Goal: Transaction & Acquisition: Purchase product/service

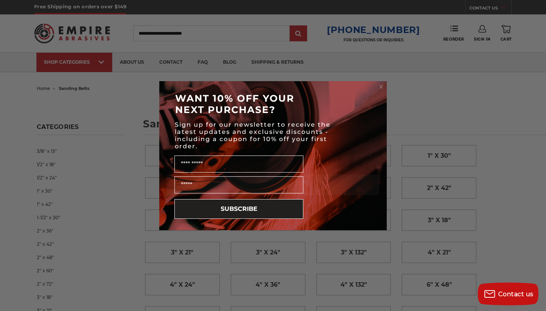
click at [379, 87] on circle "Close dialog" at bounding box center [381, 86] width 7 height 7
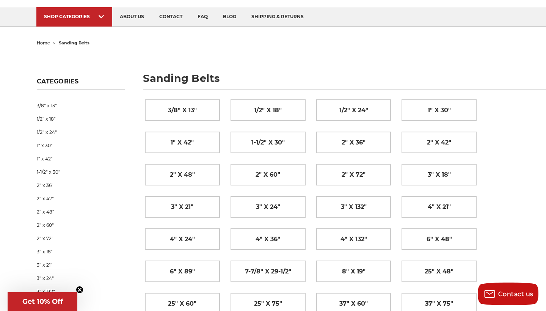
scroll to position [55, 0]
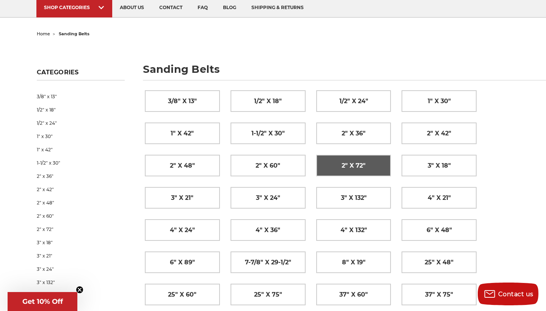
click at [356, 161] on span "2" x 72"" at bounding box center [354, 165] width 24 height 13
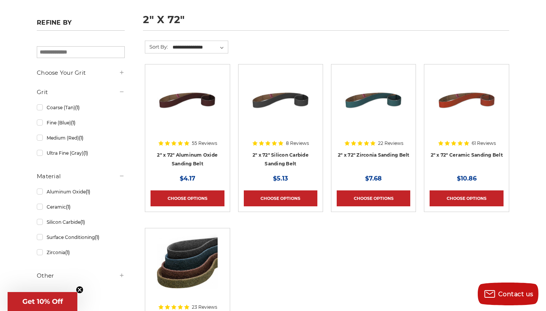
scroll to position [101, 0]
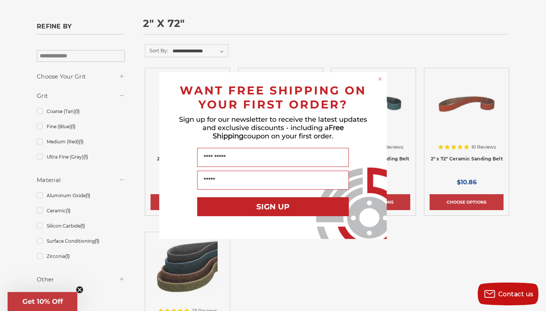
click at [381, 80] on circle "Close dialog" at bounding box center [380, 79] width 7 height 7
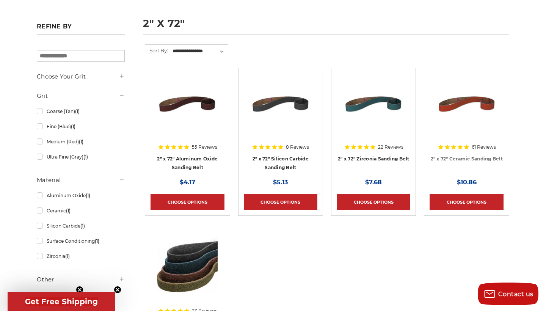
click at [454, 160] on link "2" x 72" Ceramic Sanding Belt" at bounding box center [467, 159] width 72 height 6
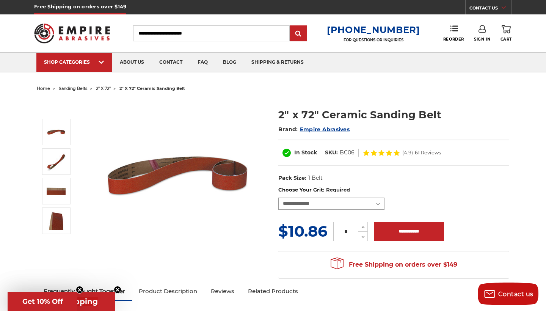
select select "****"
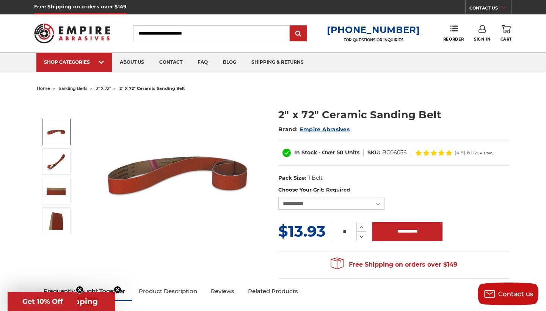
click at [53, 140] on img at bounding box center [56, 132] width 19 height 19
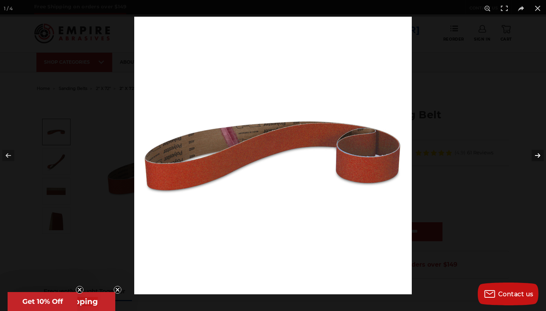
click at [532, 154] on button at bounding box center [533, 156] width 27 height 38
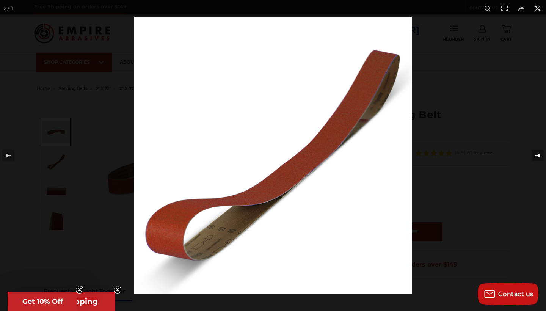
click at [532, 154] on button at bounding box center [533, 156] width 27 height 38
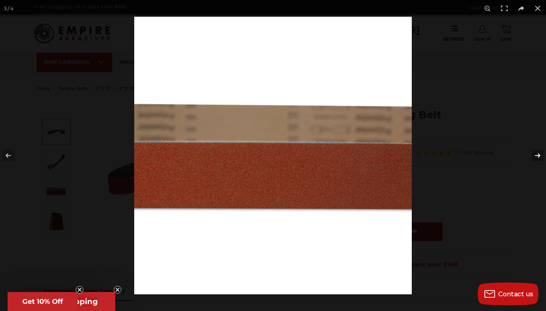
click at [532, 154] on button at bounding box center [533, 156] width 27 height 38
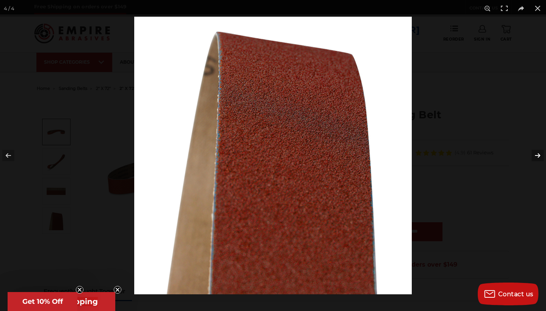
click at [532, 154] on button at bounding box center [533, 156] width 27 height 38
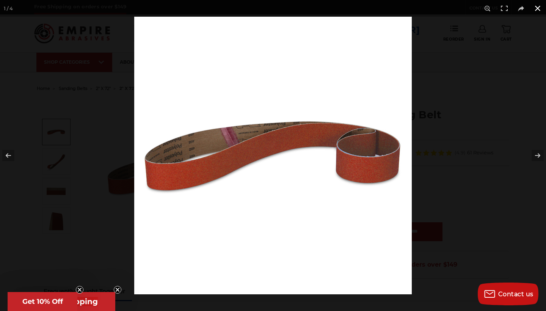
click at [500, 125] on div at bounding box center [407, 172] width 546 height 311
